Goal: Check status: Check status

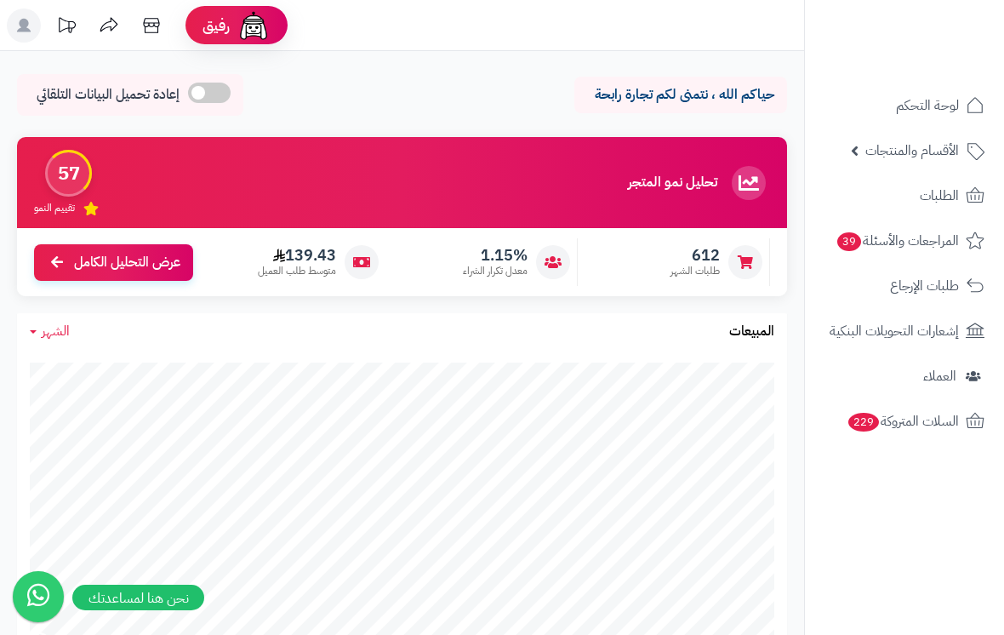
click at [967, 205] on icon at bounding box center [975, 196] width 20 height 20
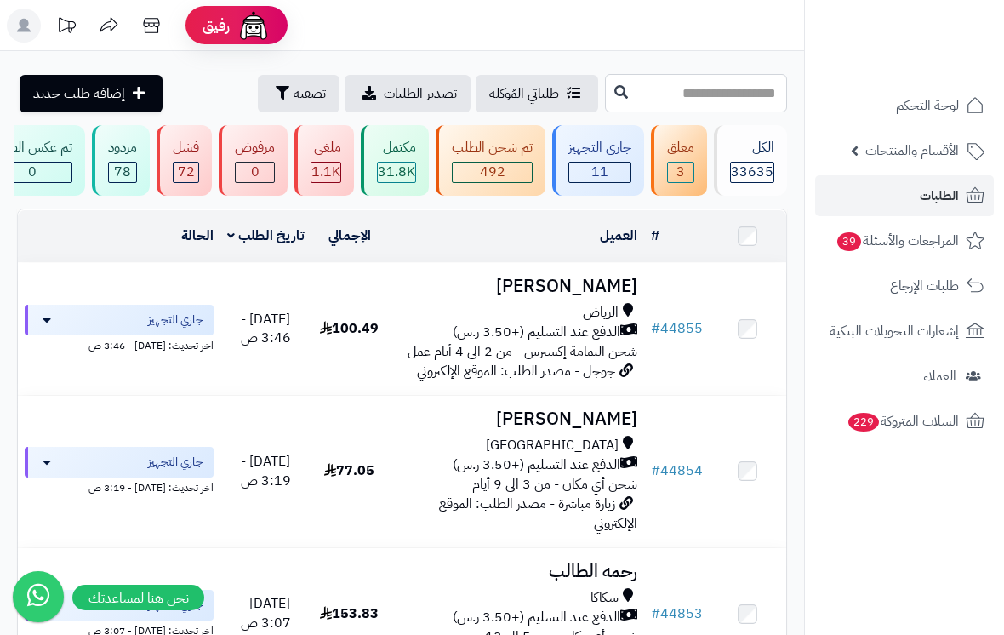
click at [661, 110] on input "text" at bounding box center [696, 93] width 182 height 38
type input "*"
type input "*****"
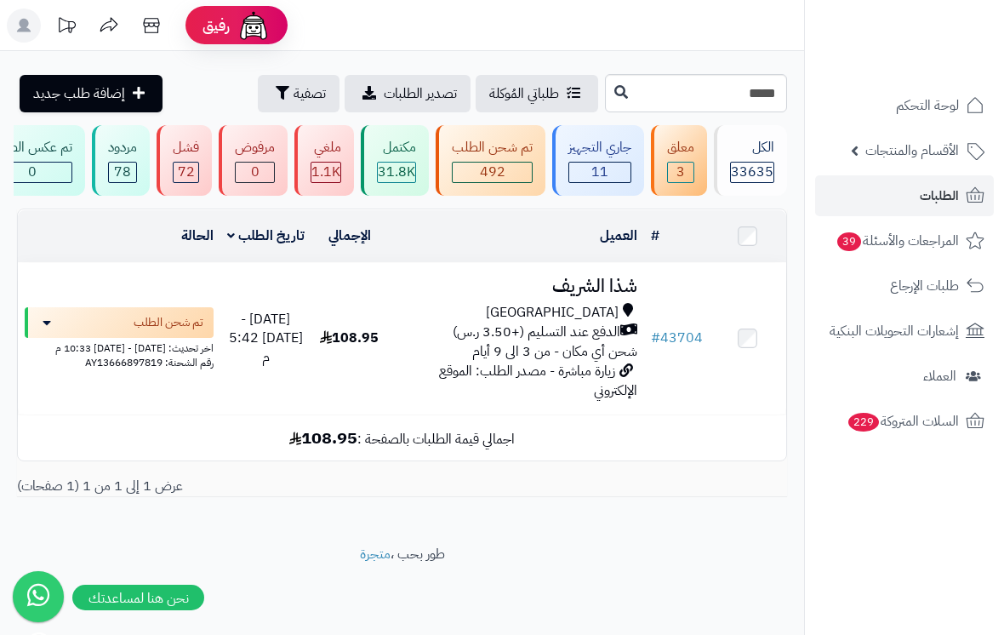
click at [592, 284] on h3 "شذا الشريف" at bounding box center [516, 287] width 243 height 20
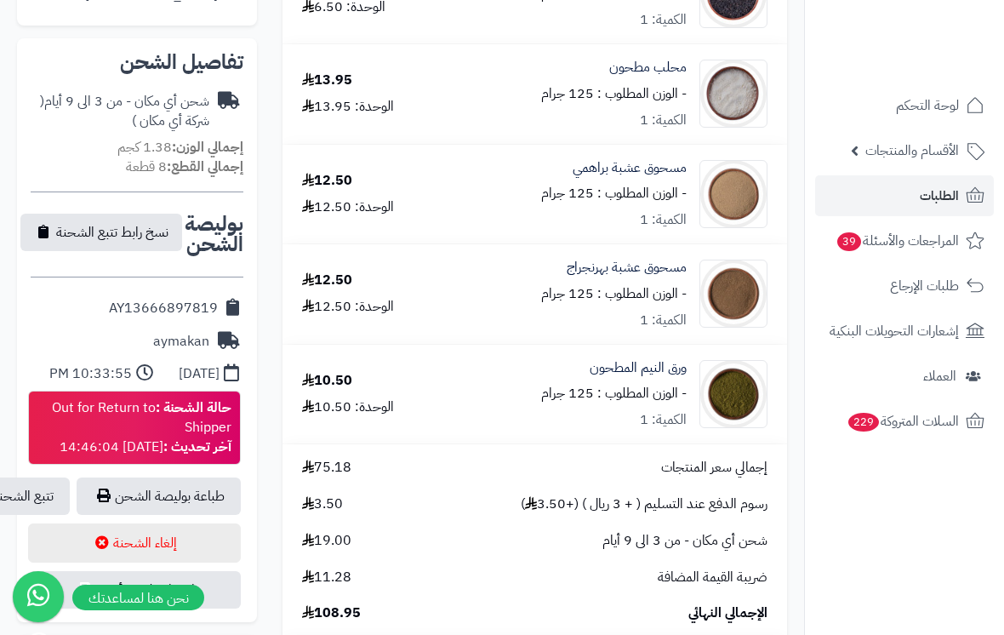
scroll to position [626, 0]
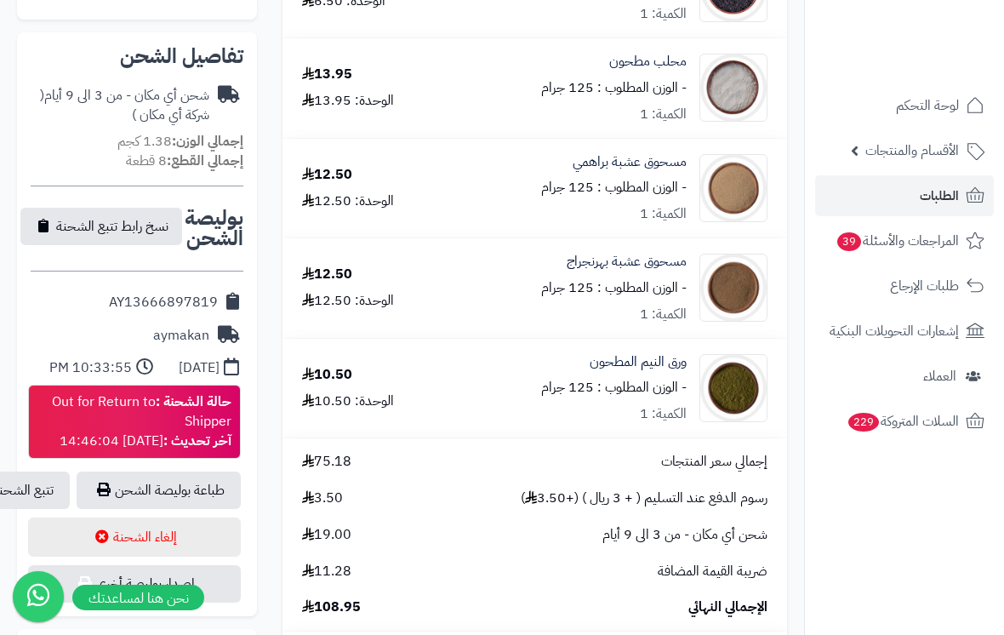
click at [29, 483] on link "تتبع الشحنة" at bounding box center [23, 490] width 94 height 37
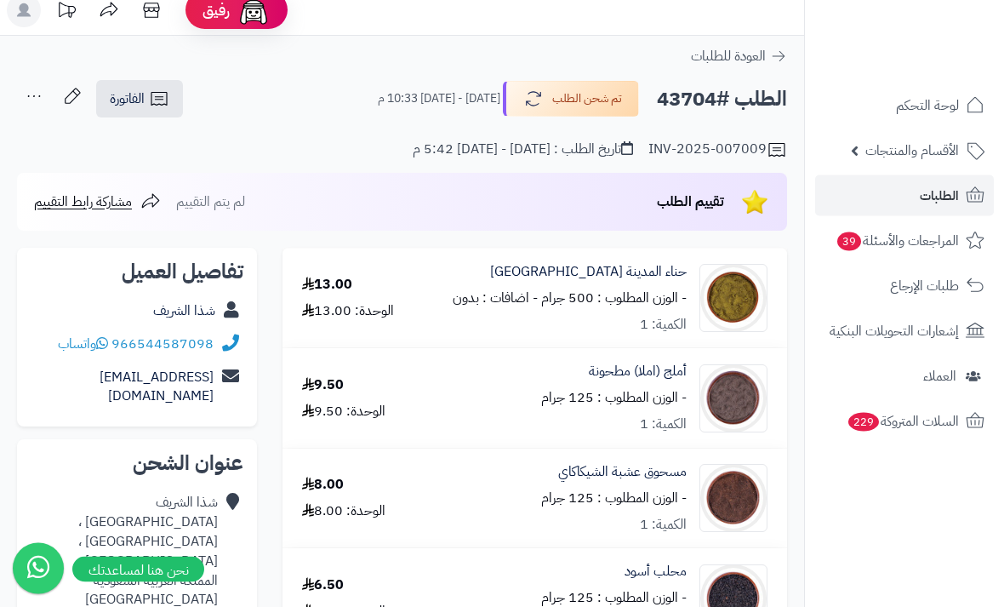
scroll to position [0, 0]
